Goal: Information Seeking & Learning: Find specific page/section

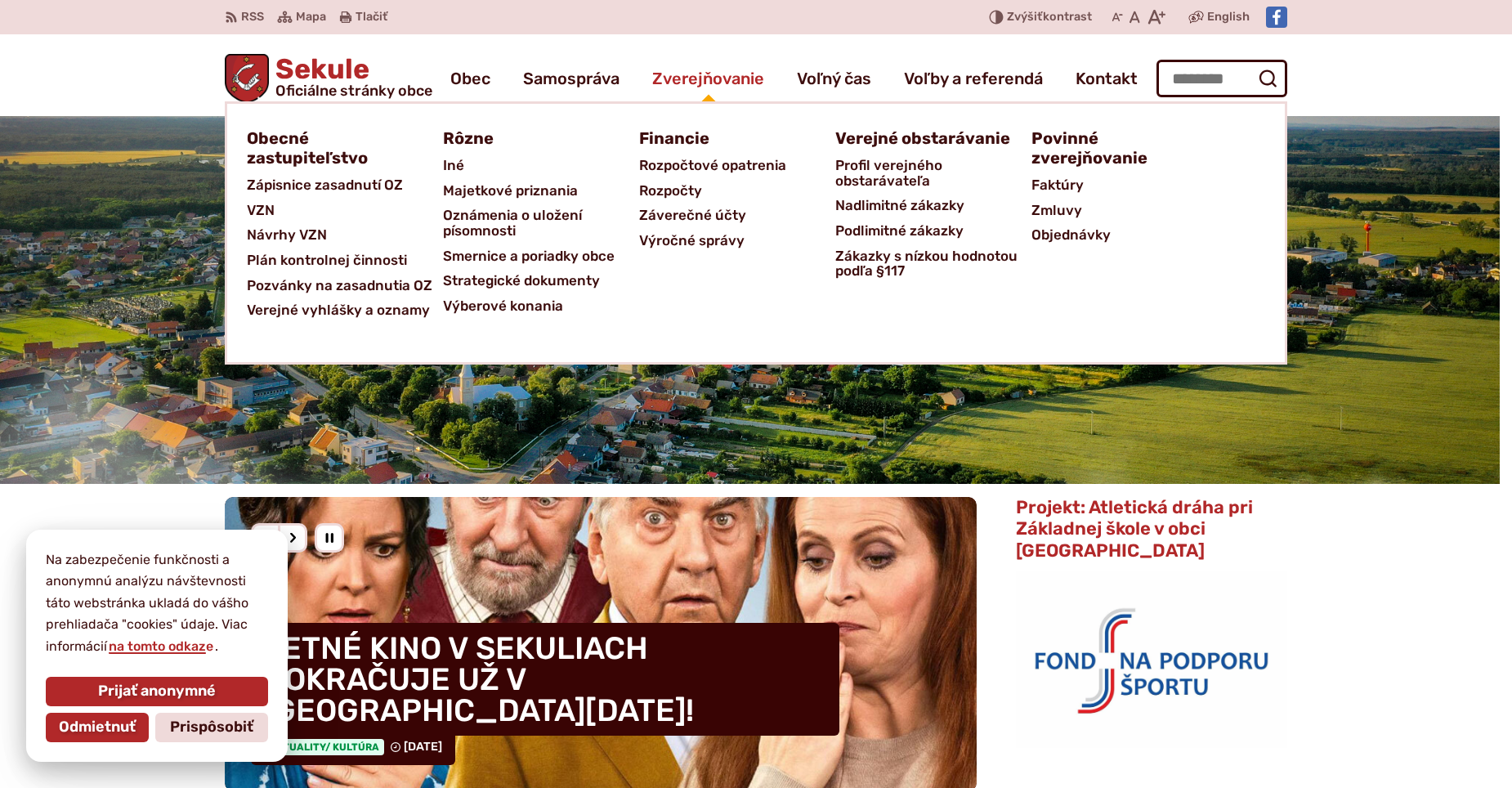
click at [690, 75] on span "Zverejňovanie" at bounding box center [708, 78] width 112 height 46
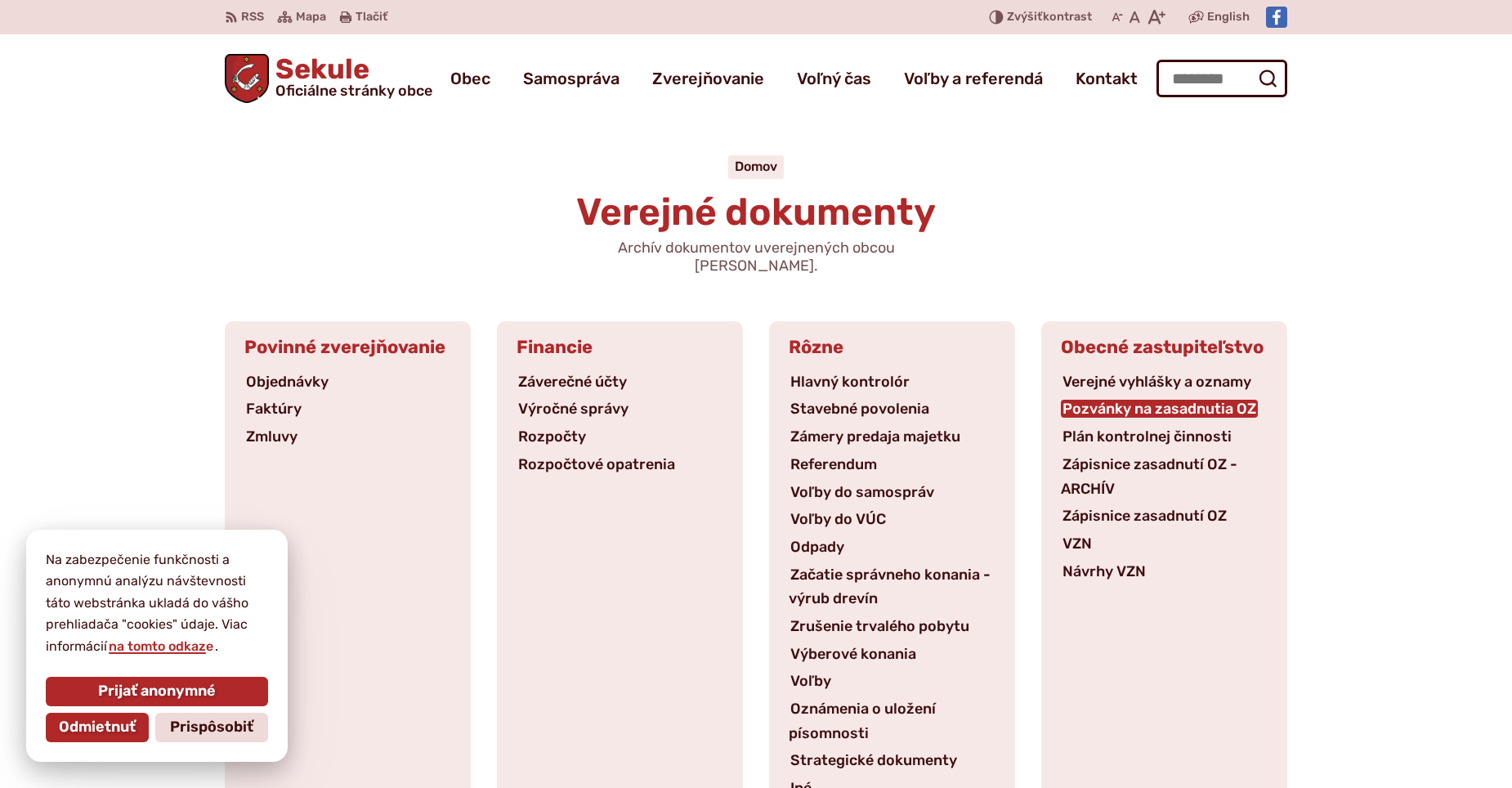
click at [1100, 400] on link "Pozvánky na zasadnutia OZ" at bounding box center [1159, 409] width 197 height 18
click at [1077, 400] on link "Pozvánky na zasadnutia OZ" at bounding box center [1159, 409] width 197 height 18
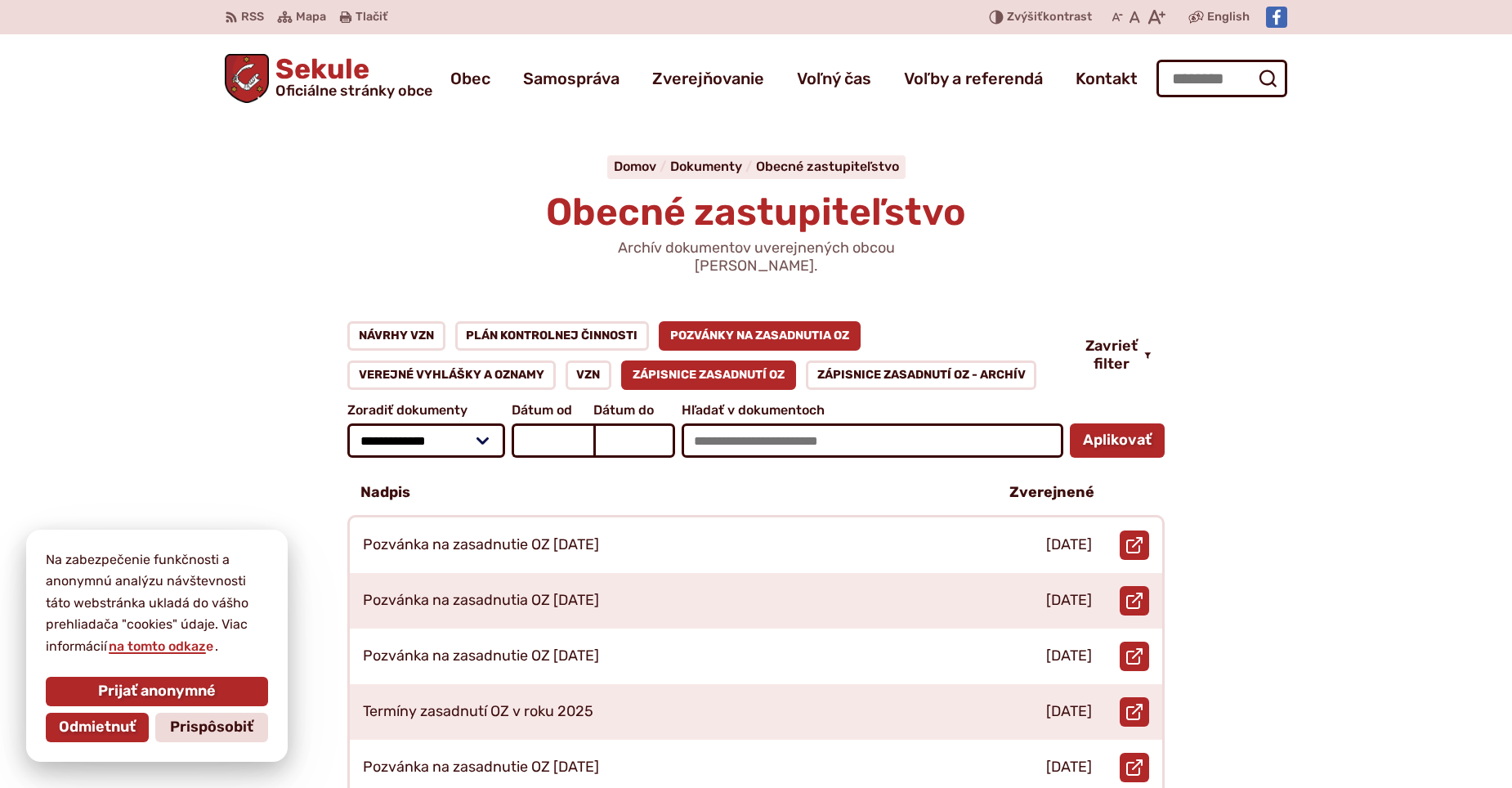
click at [734, 360] on link "Zápisnice zasadnutí OZ" at bounding box center [708, 375] width 174 height 29
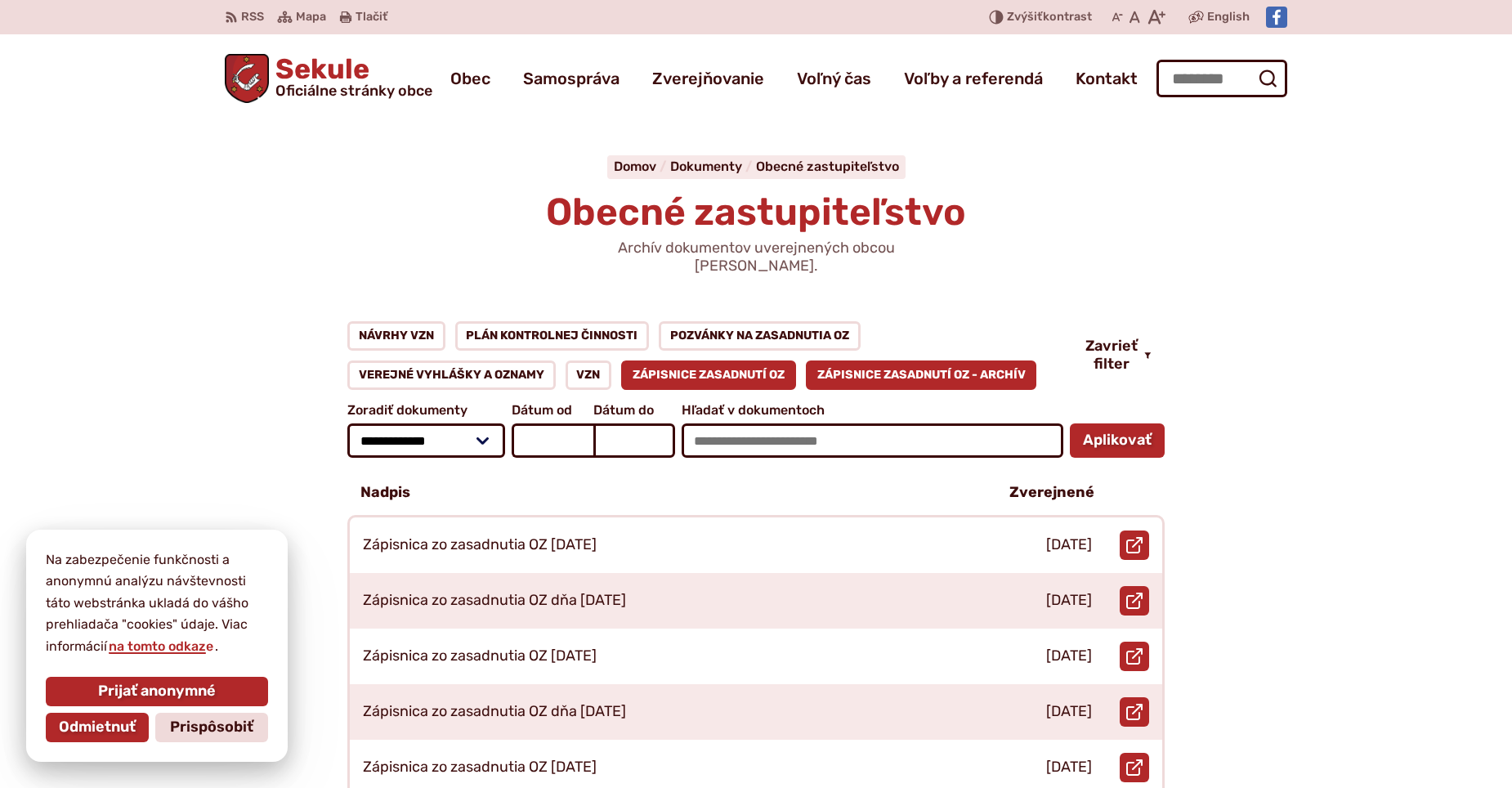
click at [859, 360] on link "Zápisnice zasadnutí OZ - ARCHÍV" at bounding box center [922, 375] width 231 height 29
